Goal: Task Accomplishment & Management: Complete application form

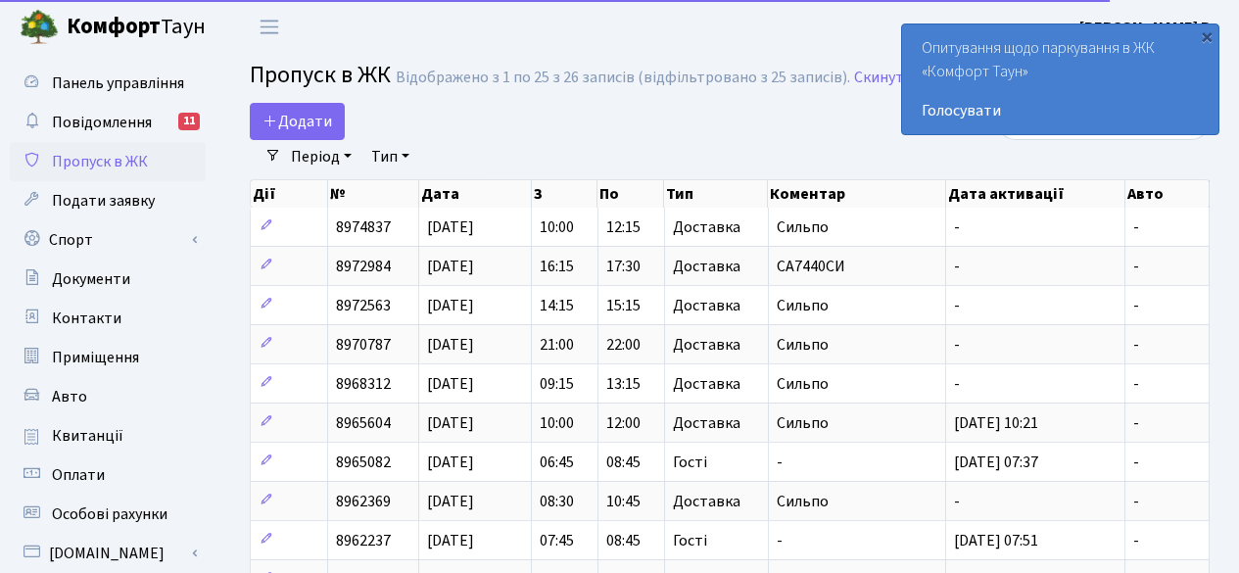
select select "25"
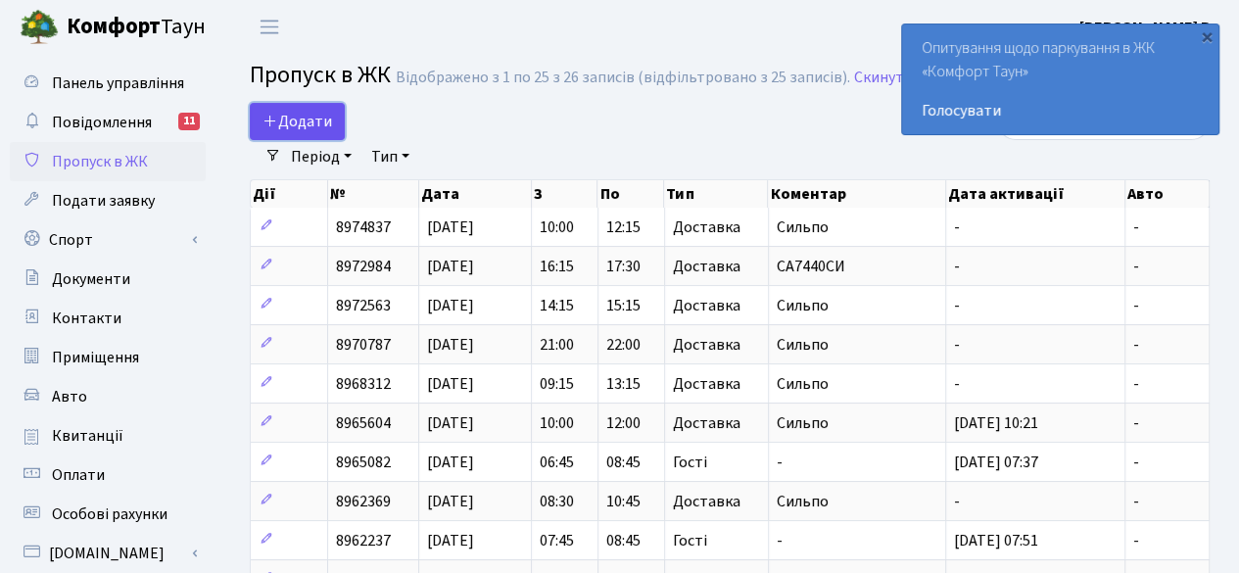
click at [304, 120] on span "Додати" at bounding box center [298, 122] width 70 height 22
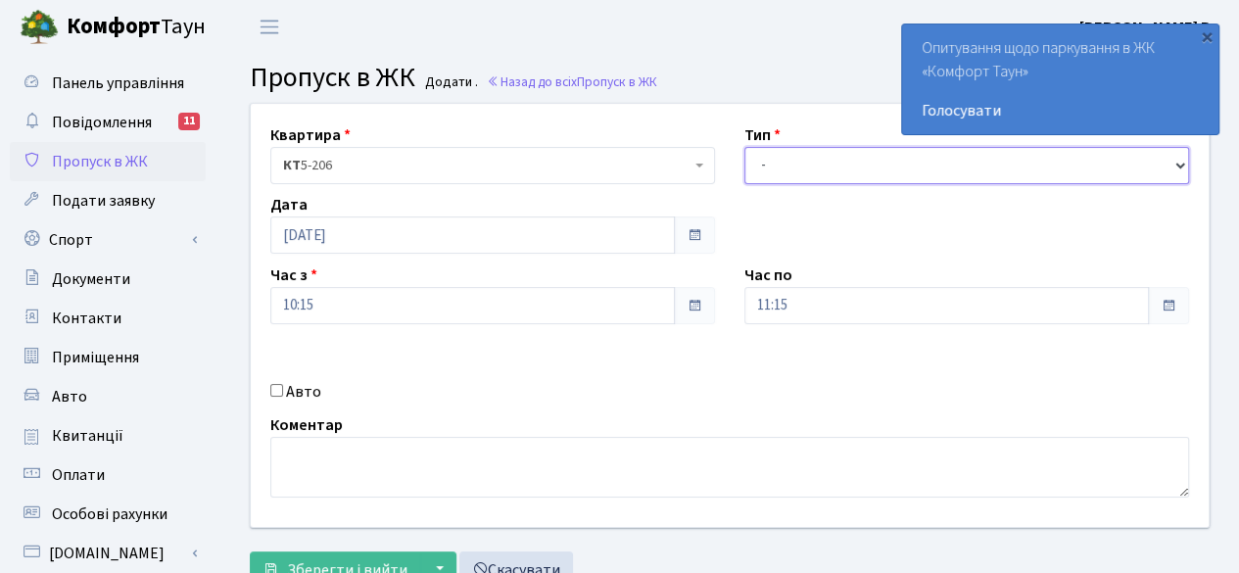
click at [887, 165] on select "- Доставка Таксі Гості Сервіс" at bounding box center [966, 165] width 445 height 37
select select "1"
click at [744, 147] on select "- Доставка Таксі Гості Сервіс" at bounding box center [966, 165] width 445 height 37
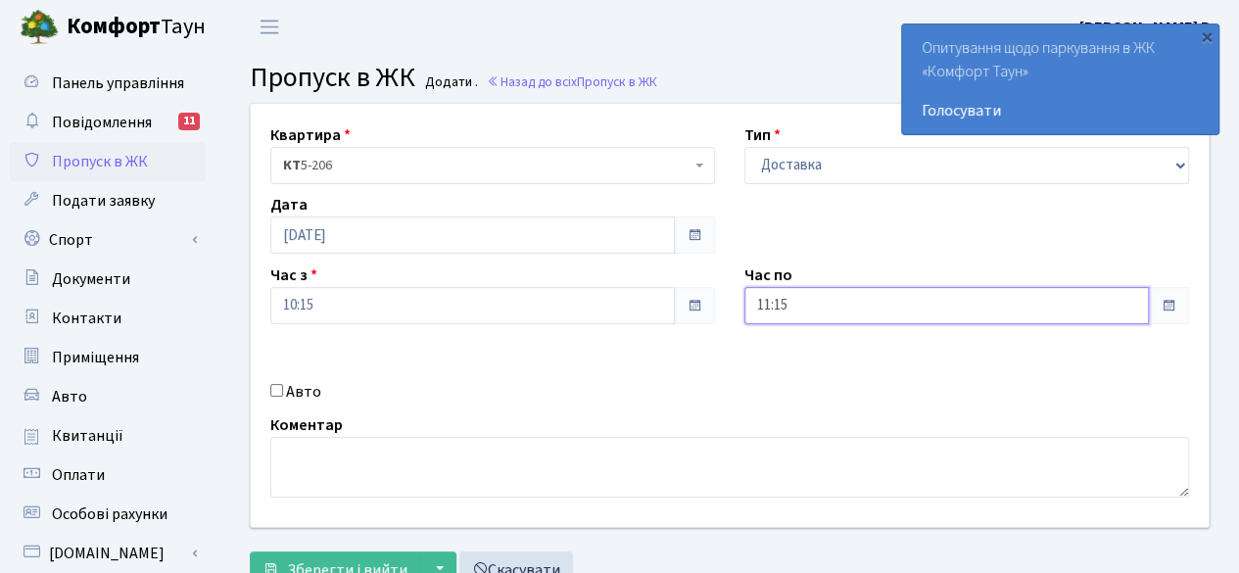
click at [983, 309] on input "11:15" at bounding box center [946, 305] width 405 height 37
click at [801, 85] on icon at bounding box center [798, 83] width 53 height 53
type input "12:15"
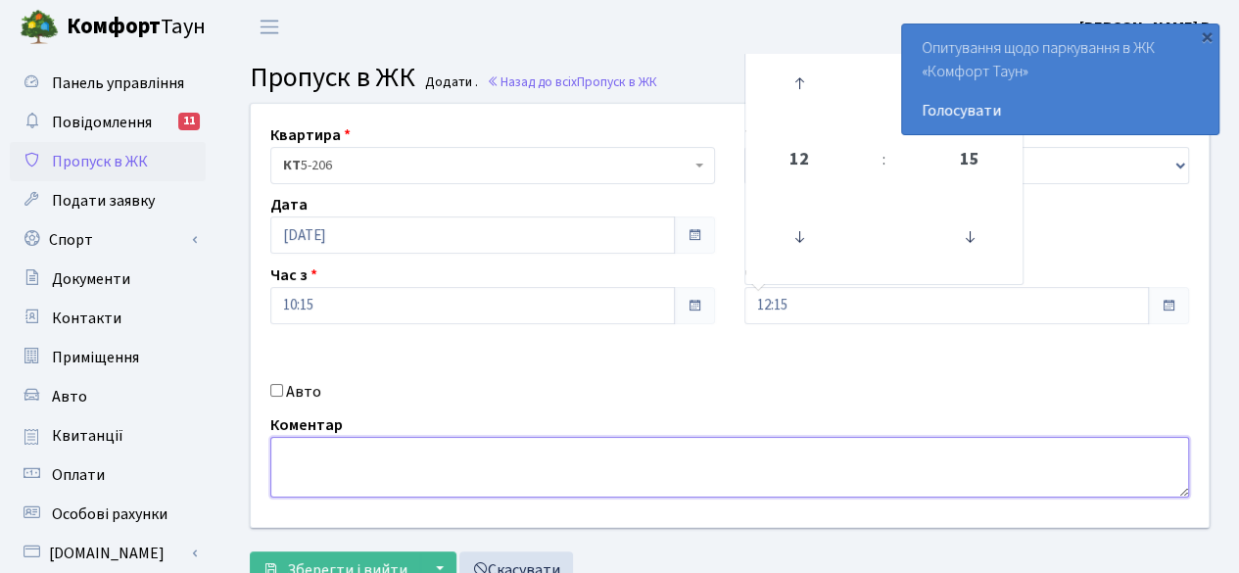
click at [745, 454] on textarea at bounding box center [729, 467] width 919 height 61
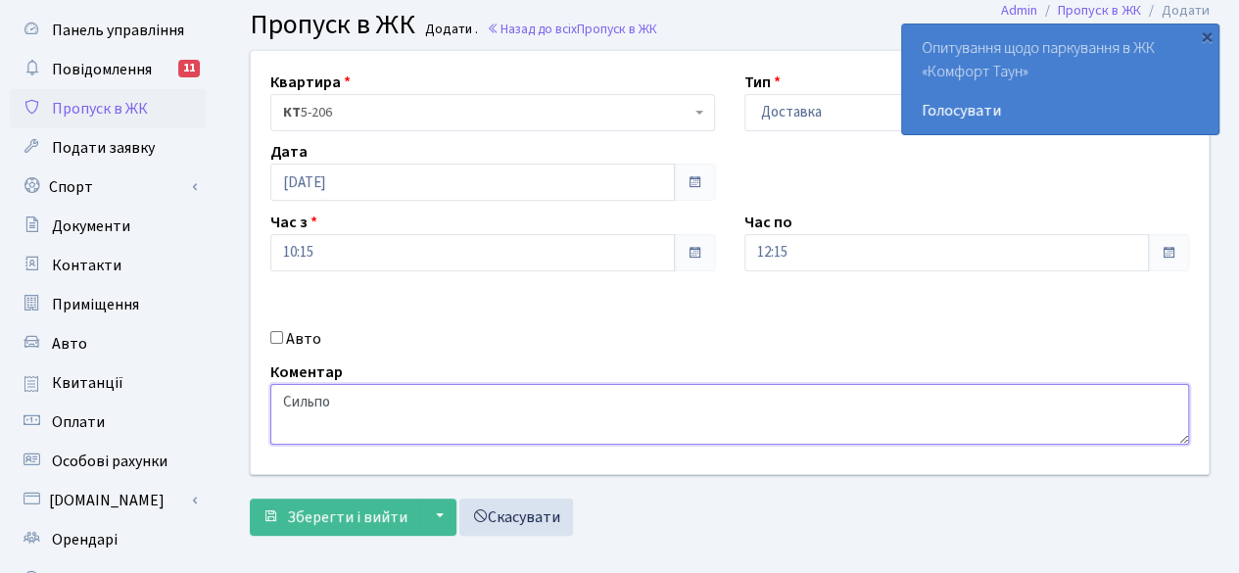
scroll to position [98, 0]
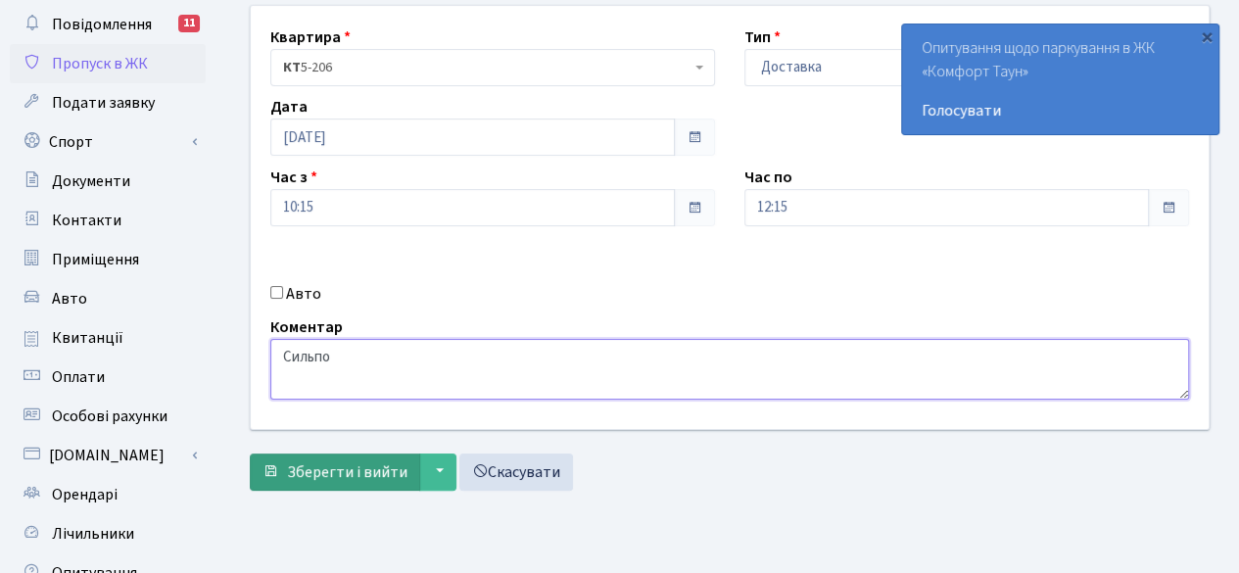
type textarea "Сильпо"
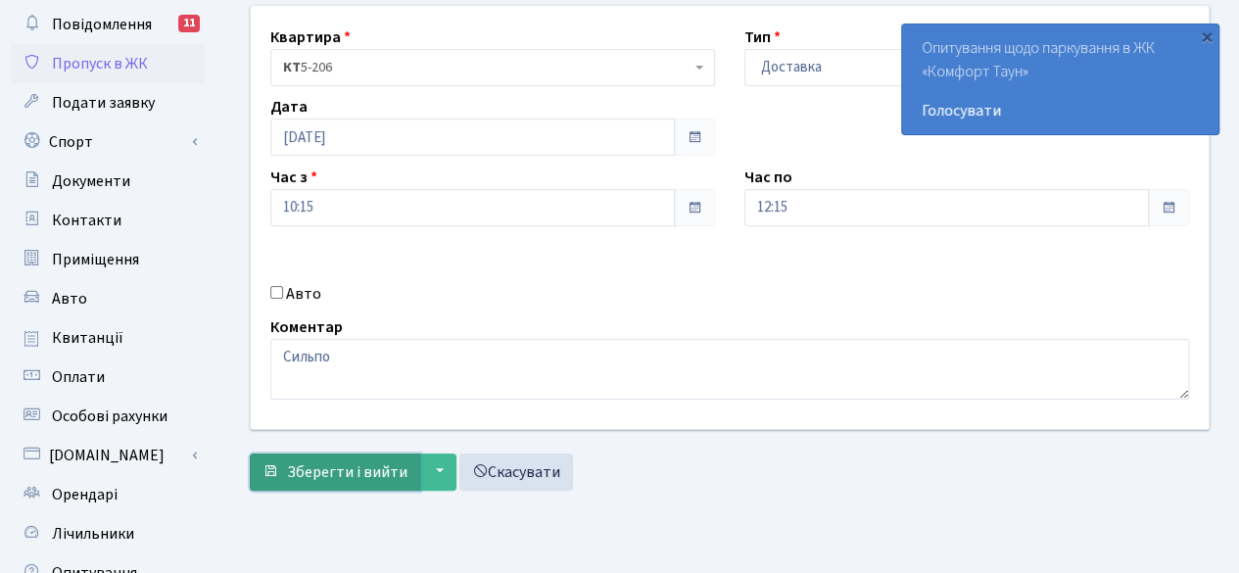
click at [329, 466] on span "Зберегти і вийти" at bounding box center [347, 472] width 120 height 22
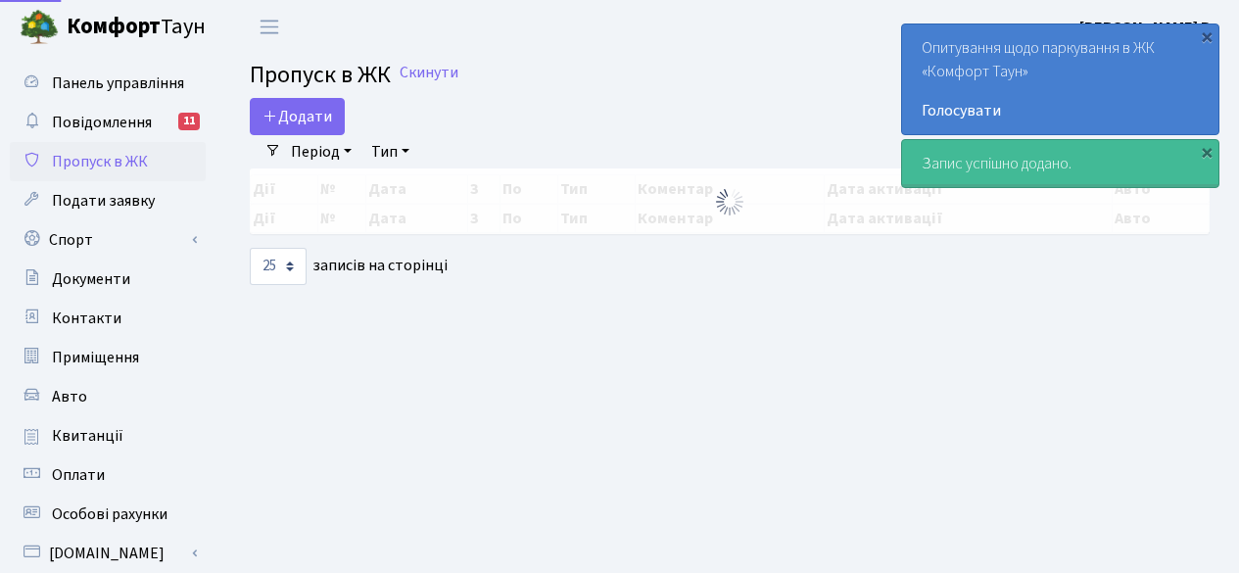
select select "25"
